Goal: Navigation & Orientation: Find specific page/section

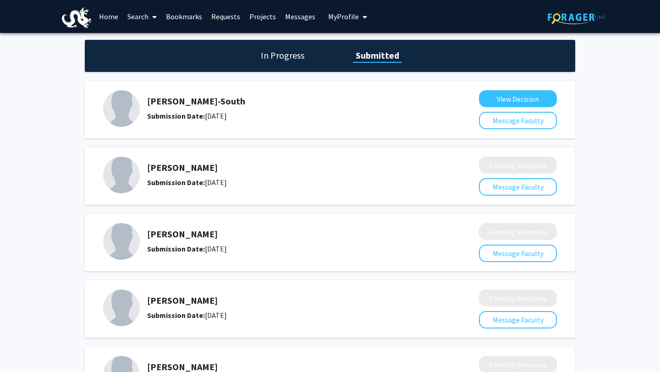
click at [189, 11] on link "Bookmarks" at bounding box center [183, 16] width 45 height 32
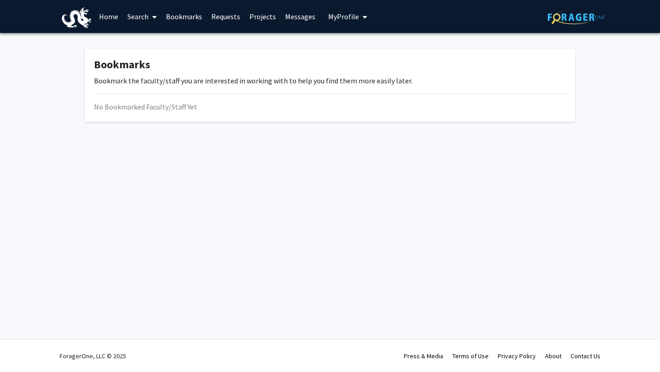
click at [187, 19] on link "Bookmarks" at bounding box center [183, 16] width 45 height 32
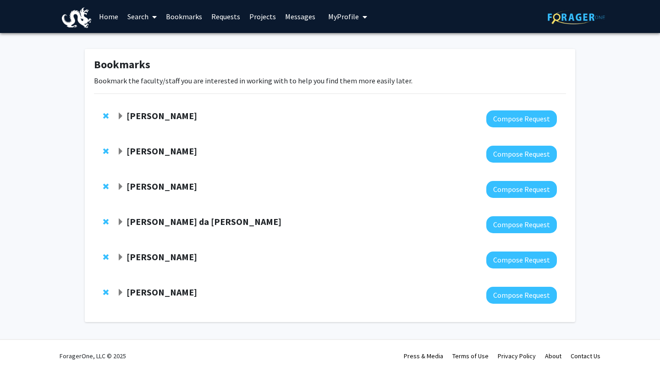
click at [120, 151] on span "Expand Patrick Gurian Bookmark" at bounding box center [120, 151] width 7 height 7
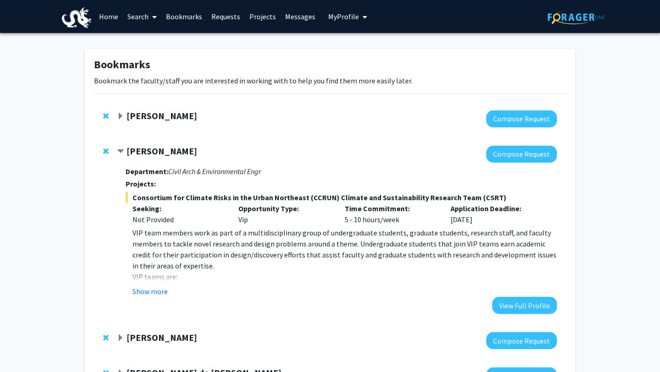
click at [218, 14] on link "Requests" at bounding box center [226, 16] width 38 height 32
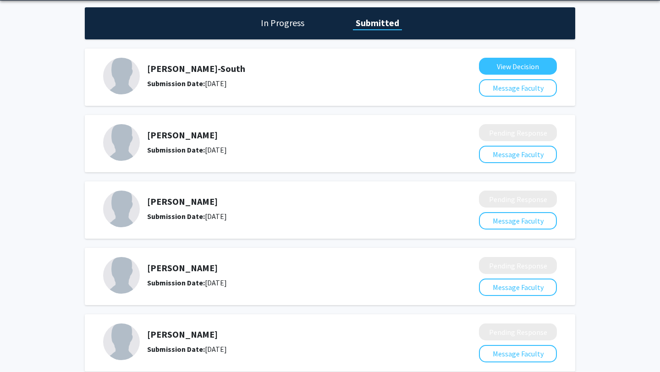
scroll to position [12, 0]
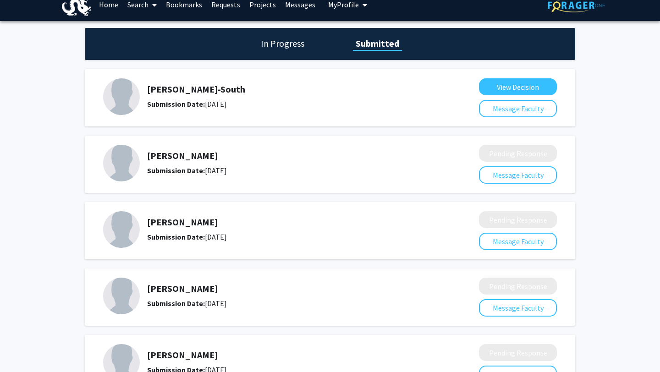
click at [179, 2] on link "Bookmarks" at bounding box center [183, 5] width 45 height 32
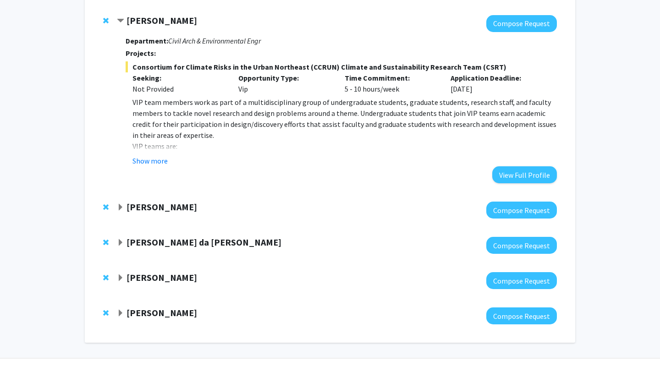
scroll to position [124, 0]
